Goal: Information Seeking & Learning: Find specific fact

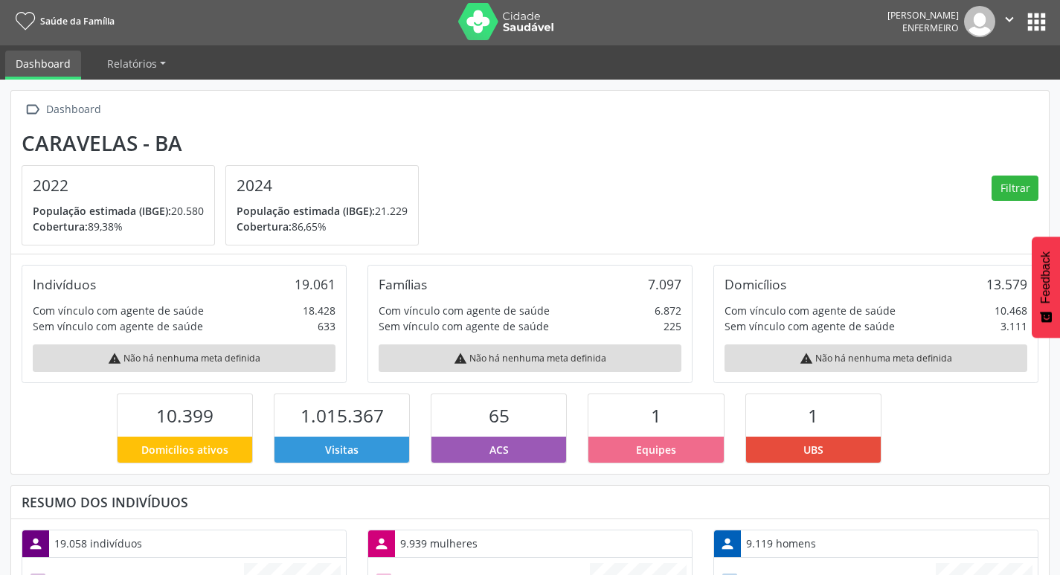
scroll to position [247, 346]
click at [1042, 27] on button "apps" at bounding box center [1037, 22] width 26 height 26
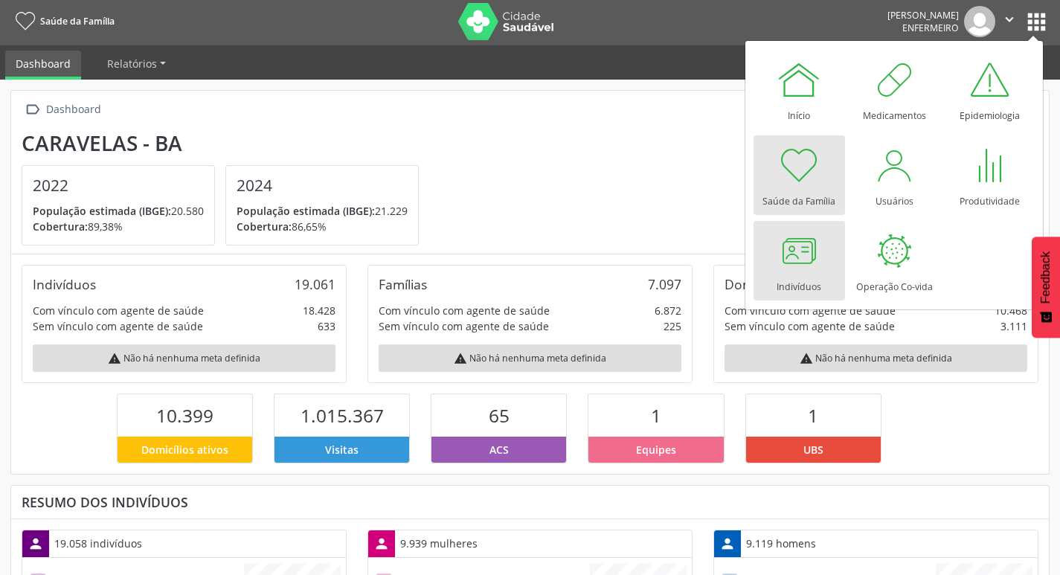
click at [821, 253] on div at bounding box center [799, 250] width 45 height 45
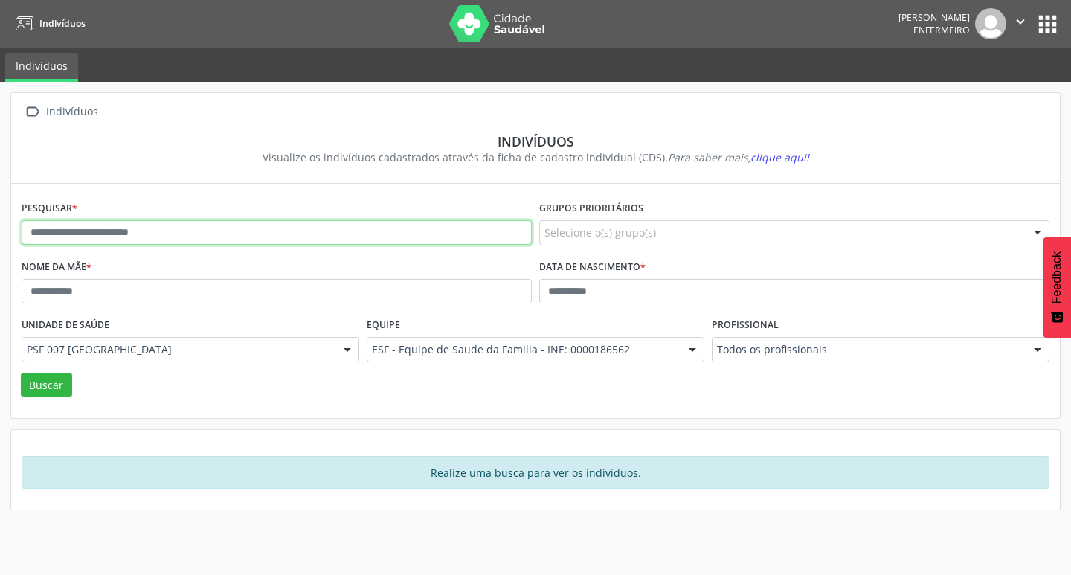
click at [113, 231] on input "text" at bounding box center [277, 232] width 510 height 25
type input "*"
click at [21, 373] on button "Buscar" at bounding box center [46, 385] width 51 height 25
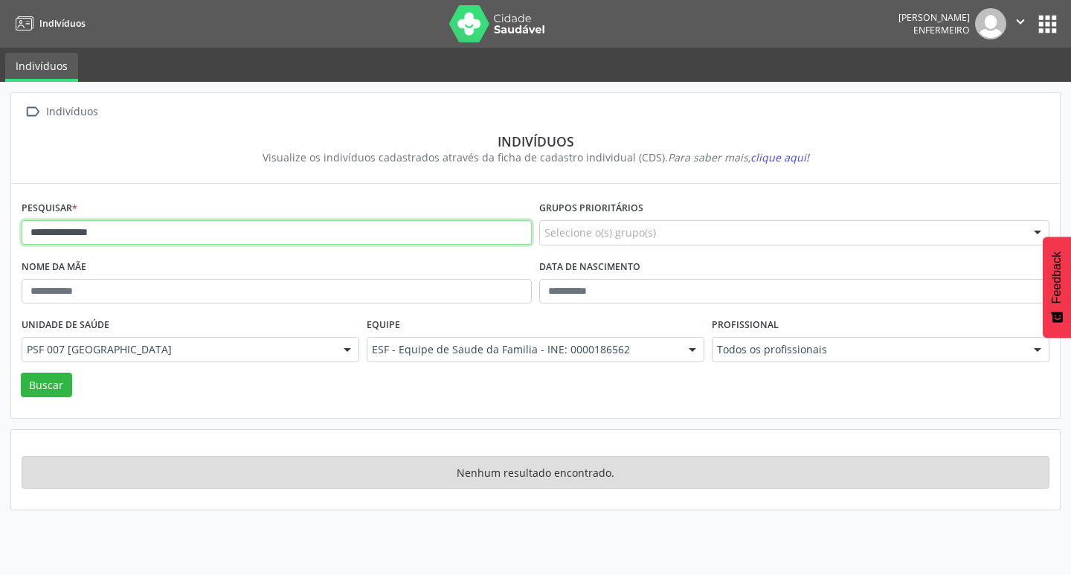
click at [145, 234] on input "**********" at bounding box center [277, 232] width 510 height 25
type input "*"
click at [21, 373] on button "Buscar" at bounding box center [46, 385] width 51 height 25
click at [145, 234] on input "**********" at bounding box center [277, 232] width 510 height 25
type input "*"
